Goal: Transaction & Acquisition: Purchase product/service

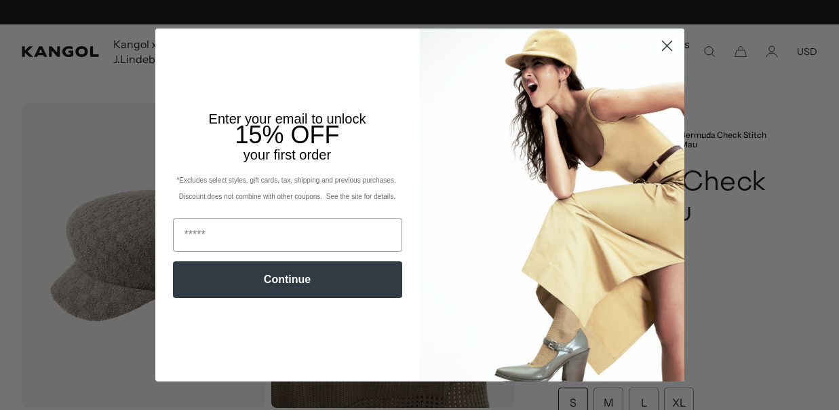
scroll to position [0, 279]
